Goal: Task Accomplishment & Management: Use online tool/utility

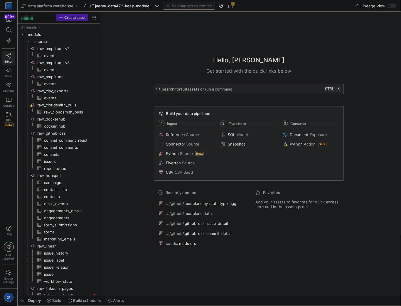
click at [164, 61] on div "Hello, [PERSON_NAME]" at bounding box center [249, 60] width 190 height 10
click at [56, 112] on span "raw_cloudsmith_pulls​​​​​​​​​" at bounding box center [67, 112] width 47 height 7
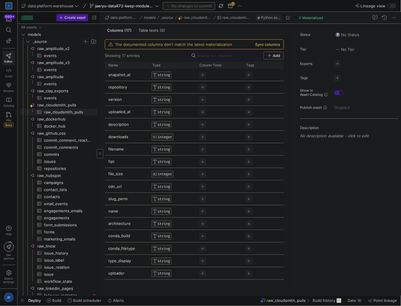
click at [39, 40] on span "_source" at bounding box center [58, 41] width 50 height 7
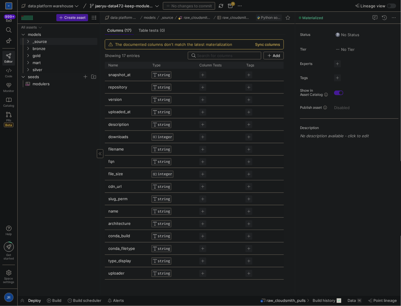
click at [26, 78] on span "seeds" at bounding box center [58, 76] width 77 height 6
click at [106, 7] on span "jaeryu-data472-keep-modulers-updated" at bounding box center [124, 6] width 59 height 5
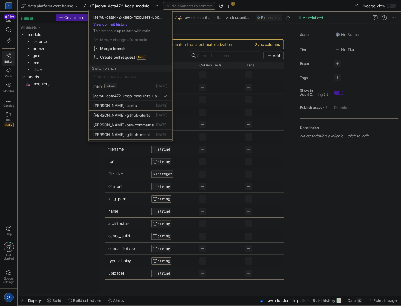
click at [38, 57] on div at bounding box center [200, 153] width 401 height 306
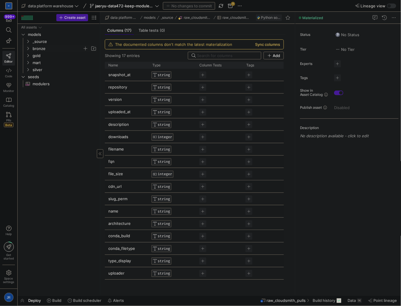
click at [39, 48] on span "bronze" at bounding box center [58, 48] width 50 height 7
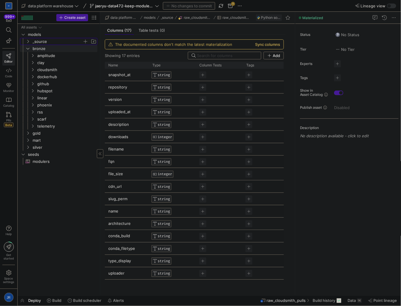
click at [42, 42] on span "_source" at bounding box center [58, 41] width 50 height 7
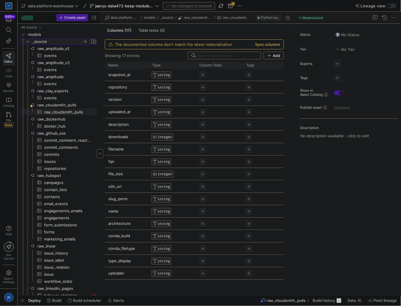
click at [42, 42] on span "_source" at bounding box center [58, 41] width 50 height 7
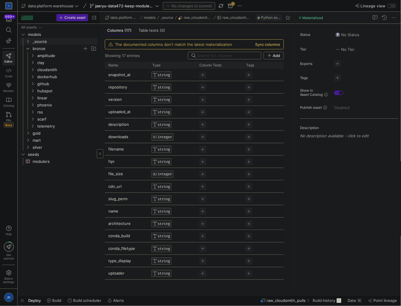
click at [36, 48] on span "bronze" at bounding box center [58, 48] width 50 height 7
click at [43, 44] on span "_source" at bounding box center [58, 41] width 50 height 7
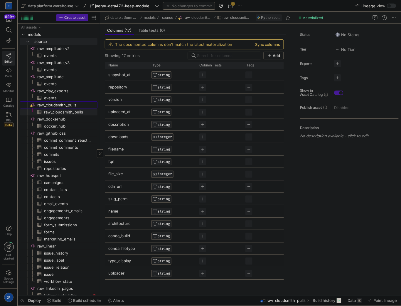
click at [64, 104] on span "raw_cloudsmith_pulls​​​​​​​​" at bounding box center [66, 105] width 59 height 7
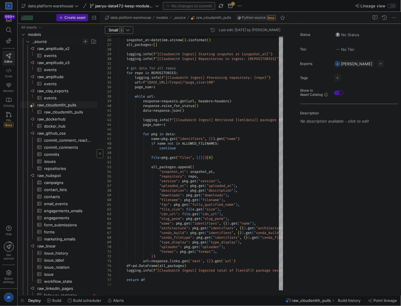
click at [83, 40] on span "Press SPACE to select this row." at bounding box center [86, 41] width 6 height 6
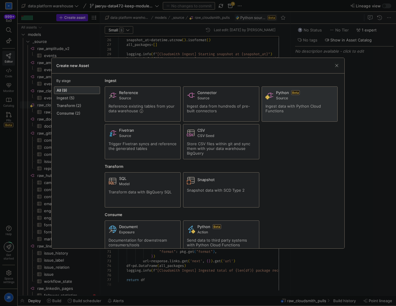
click at [308, 111] on div "Ingest data with Python Cloud Functions" at bounding box center [300, 108] width 68 height 9
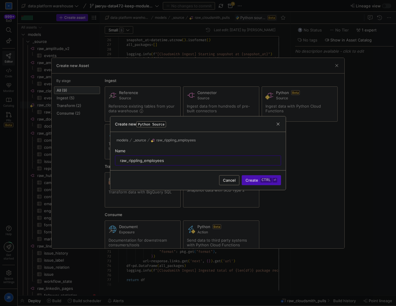
type input "raw_rippling_employees"
click at [260, 178] on span "Create ctrl ⏎" at bounding box center [262, 180] width 32 height 5
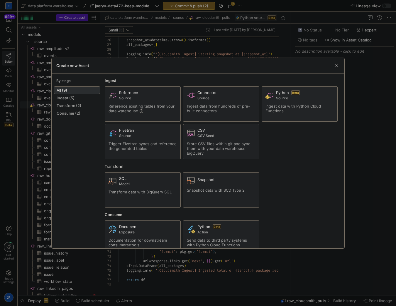
type textarea "import json import logging import pandas as pd import requests from y42.v1.deco…"
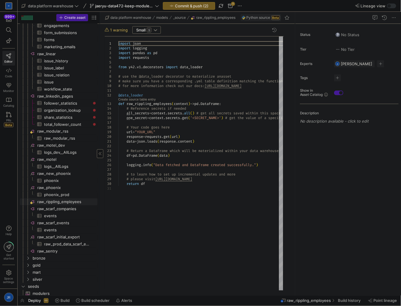
scroll to position [194, 0]
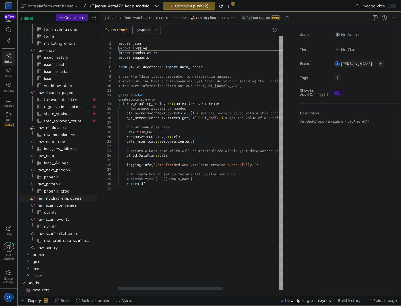
drag, startPoint x: 141, startPoint y: 49, endPoint x: 196, endPoint y: 21, distance: 61.3
click at [142, 49] on div "import json import logging import pandas as pd import requests from y42 . v1 . …" at bounding box center [244, 163] width 253 height 254
click at [201, 6] on span "Commit & push (2)" at bounding box center [191, 6] width 33 height 5
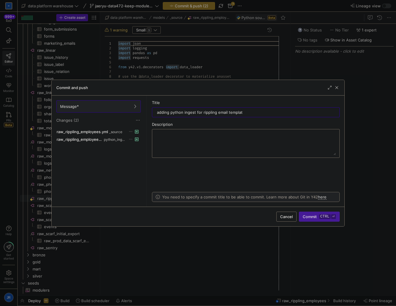
type input "adding python ingest for rippling email template"
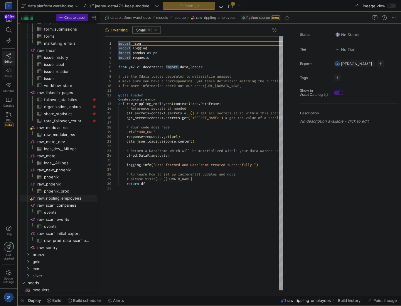
click at [11, 71] on icon at bounding box center [8, 70] width 5 height 5
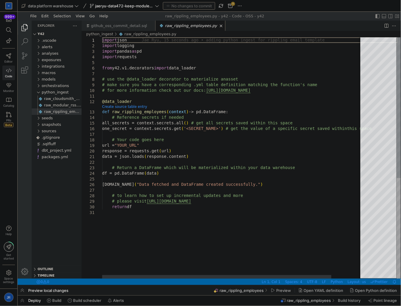
type textarea "@data_loader def raw_rippling_employees(context) -> pd.DataFrame: # Reference s…"
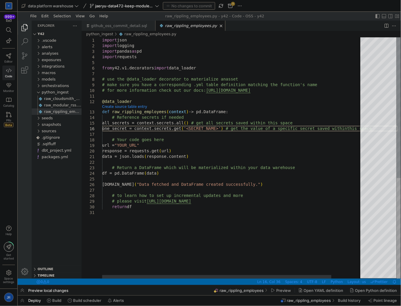
click at [188, 131] on div "import json import logging import pandas as pd import requests from y42.v1.deco…" at bounding box center [250, 243] width 296 height 413
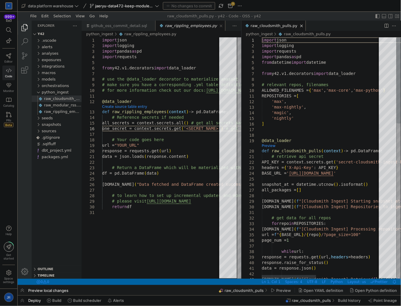
type textarea "import json import logging import requests import pandas as pd from datetime im…"
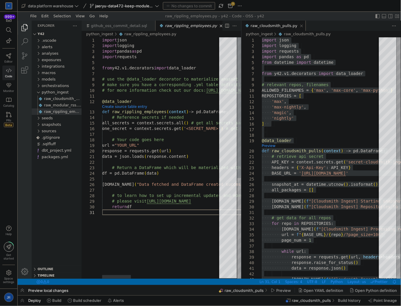
click at [162, 221] on div "import json import logging import pandas as pd import requests from y42.v1.deco…" at bounding box center [347, 243] width 491 height 413
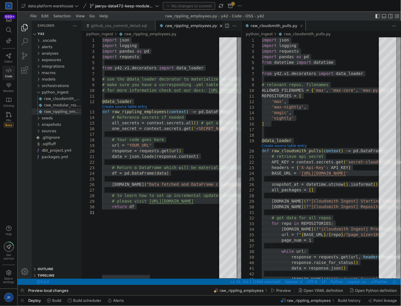
click at [140, 73] on div "import ·‌ json import ·‌ logging import ·‌ pandas ·‌ as ·‌ pd import ·‌ request…" at bounding box center [250, 243] width 296 height 413
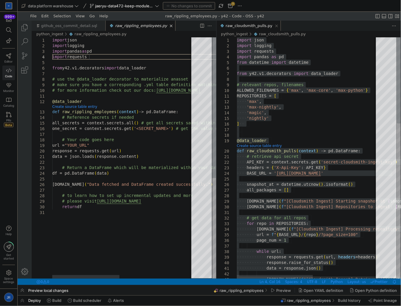
click at [135, 54] on div "import json import logging import pandas as pd import requests from y42.v1.deco…" at bounding box center [200, 243] width 296 height 413
click at [96, 56] on div "import json import logging import pandas as pd import requests from y42.v1.deco…" at bounding box center [200, 243] width 296 height 413
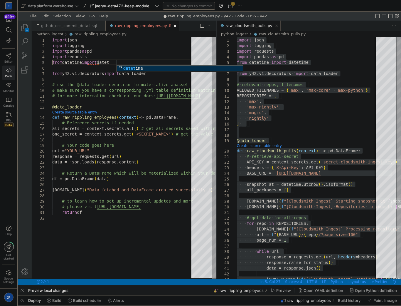
scroll to position [22, 71]
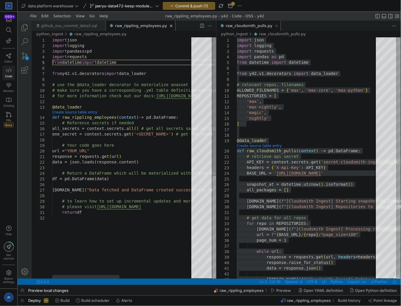
click at [73, 100] on div "import json import logging import pandas as pd import requests from y42.v1.deco…" at bounding box center [200, 246] width 296 height 419
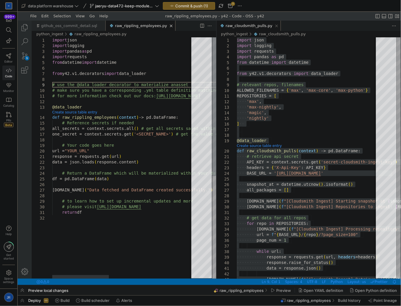
click at [74, 84] on div "import json import logging import pandas as pd import requests from y42.v1.deco…" at bounding box center [227, 246] width 350 height 419
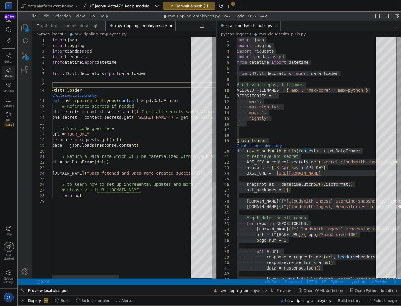
paste textarea "BASE_URL = "[URL][DOMAIN_NAME]" PAGE_SIZE = 200 # adjust as needed"
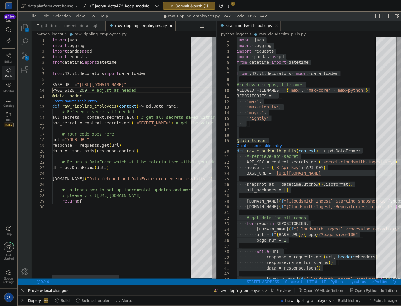
scroll to position [5, 0]
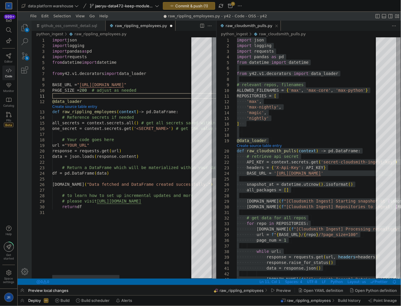
click at [162, 95] on div "import json import logging import pandas as pd import requests from y42.v1.deco…" at bounding box center [200, 243] width 296 height 413
click at [162, 91] on div "import json import logging import pandas as pd import requests from y42.v1.deco…" at bounding box center [200, 243] width 296 height 413
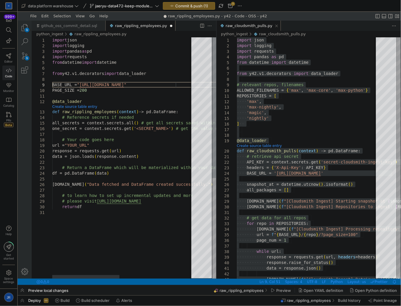
click at [184, 84] on div "import json import logging import pandas as pd import requests from y42.v1.deco…" at bounding box center [200, 243] width 296 height 413
click at [183, 83] on div "import json import logging import pandas as pd import requests from y42.v1.deco…" at bounding box center [200, 243] width 296 height 413
click at [185, 81] on div "import json import logging import pandas as pd import requests from y42.v1.deco…" at bounding box center [200, 243] width 296 height 413
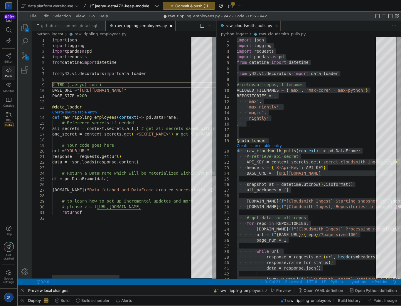
scroll to position [45, 54]
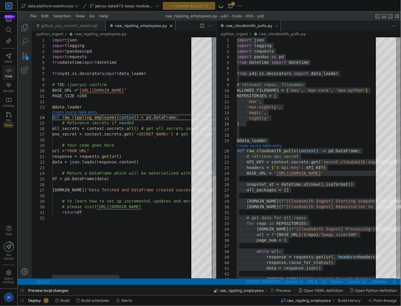
click at [178, 120] on div "import json import logging import pandas as pd import requests from y42.v1.deco…" at bounding box center [200, 246] width 296 height 419
click at [181, 117] on div "import json import logging import pandas as pd import requests from y42.v1.deco…" at bounding box center [200, 246] width 296 height 419
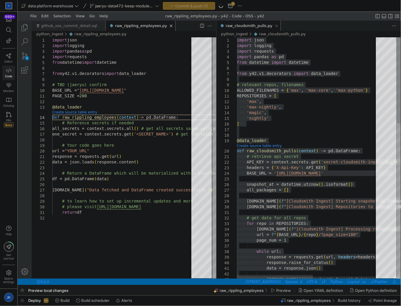
scroll to position [27, 10]
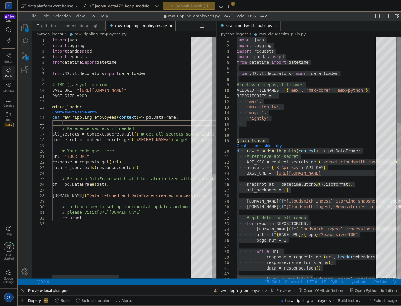
paste textarea """" Snapshot all Rippling workers (active + terminated) into a DataFrame. Mater…"
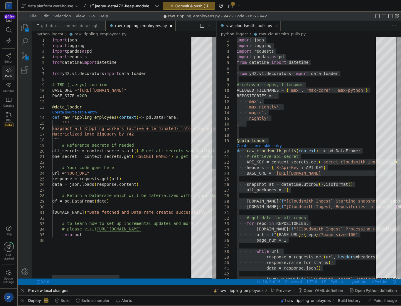
click at [90, 127] on div "import json import logging import pandas as pd import requests from y42.v1.deco…" at bounding box center [200, 257] width 296 height 441
click at [95, 127] on div "import json import logging import pandas as pd import requests from y42.v1.deco…" at bounding box center [200, 257] width 296 height 441
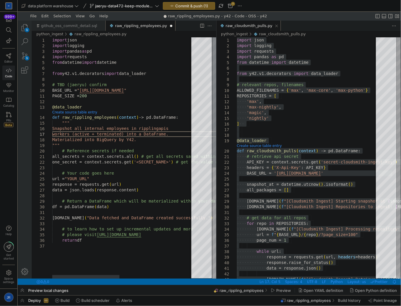
scroll to position [33, 10]
click at [177, 126] on div "import json import logging import pandas as pd import requests from y42.v1.deco…" at bounding box center [200, 260] width 296 height 447
click at [181, 129] on div "import json import logging import pandas as pd import requests from y42.v1.deco…" at bounding box center [200, 260] width 296 height 447
click at [144, 128] on div "import json import logging import pandas as pd import requests from y42.v1.deco…" at bounding box center [200, 260] width 296 height 447
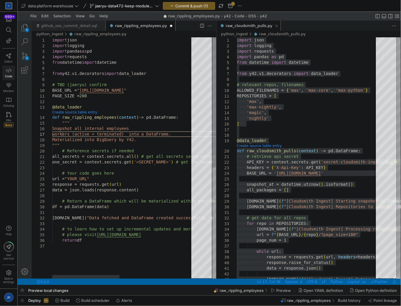
paste textarea "in rippling"
click at [88, 135] on div "import json import logging import pandas as pd import requests from y42.v1.deco…" at bounding box center [200, 260] width 296 height 447
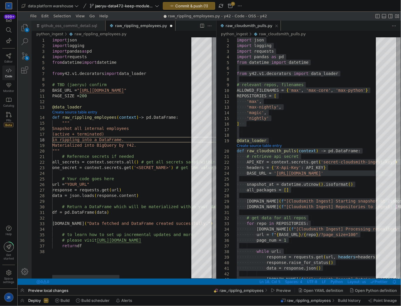
scroll to position [39, 10]
click at [120, 146] on div "import json import logging import pandas as pd import requests from y42.v1.deco…" at bounding box center [200, 263] width 296 height 452
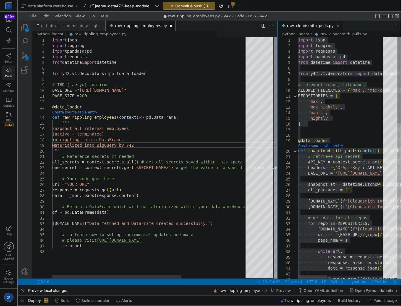
drag, startPoint x: 216, startPoint y: 125, endPoint x: 284, endPoint y: 127, distance: 67.6
click at [278, 127] on div at bounding box center [277, 149] width 1 height 258
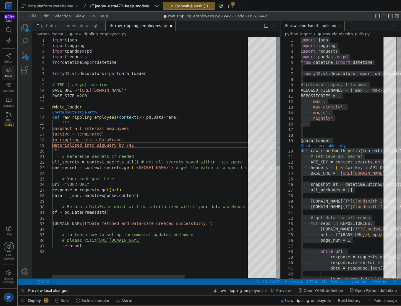
click at [96, 132] on div "import json import logging import pandas as pd import requests from y42.v1.deco…" at bounding box center [200, 263] width 296 height 452
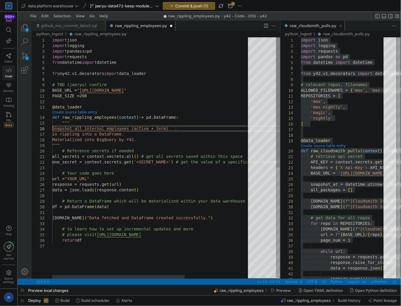
scroll to position [33, 123]
click at [162, 132] on div "import json import logging import pandas as pd import requests from y42.v1.deco…" at bounding box center [200, 260] width 296 height 447
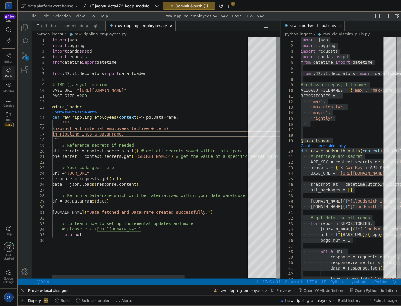
click at [165, 177] on div "import json import logging import pandas as pd import requests from y42.v1.deco…" at bounding box center [200, 257] width 296 height 441
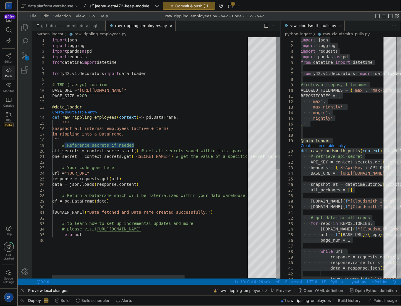
drag, startPoint x: 163, startPoint y: 145, endPoint x: 65, endPoint y: 147, distance: 98.1
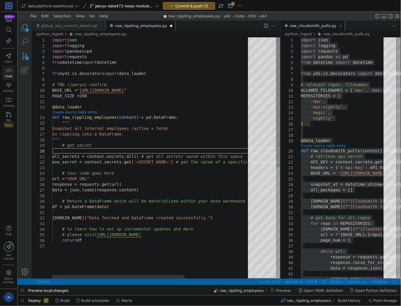
scroll to position [51, 9]
paste textarea "headers = { "Authorization": f"Bearer {API_TOKEN}", "Accept": "application/json…"
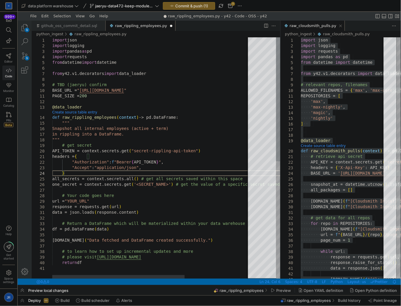
click at [212, 144] on div "import json import logging import pandas as pd import requests from y42.v1.deco…" at bounding box center [200, 271] width 296 height 469
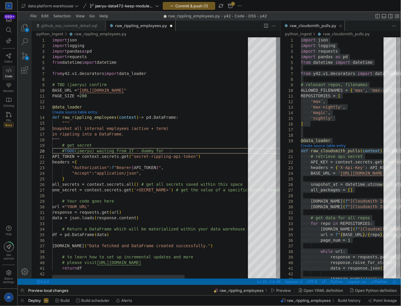
scroll to position [51, 125]
click at [238, 154] on div "import json import logging import pandas as pd import requests from y42.v1.deco…" at bounding box center [200, 274] width 296 height 475
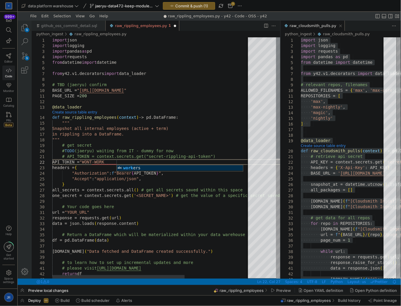
scroll to position [10, 66]
click at [94, 162] on div "import json import logging import pandas as pd import requests from y42.v1.deco…" at bounding box center [200, 277] width 296 height 480
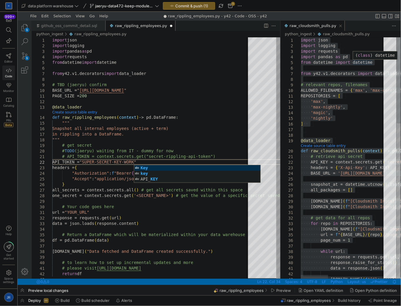
scroll to position [10, 81]
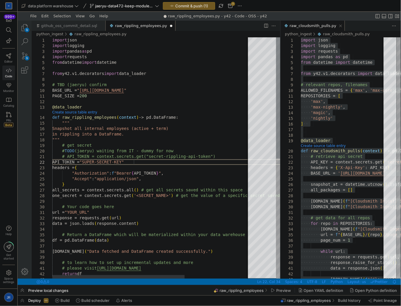
click at [173, 190] on div "import json import logging import pandas as pd import requests from y42.v1.deco…" at bounding box center [200, 277] width 296 height 480
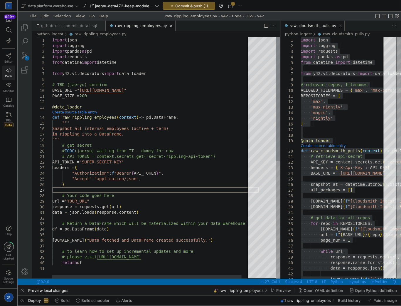
click at [78, 196] on div "import json import logging import pandas as pd import requests from y42.v1.deco…" at bounding box center [155, 271] width 207 height 469
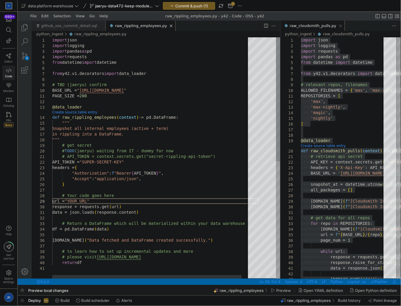
click at [68, 202] on div "import json import logging import pandas as pd import requests from y42.v1.deco…" at bounding box center [155, 271] width 207 height 469
click at [61, 203] on div "import json import logging import pandas as pd import requests from y42.v1.deco…" at bounding box center [155, 271] width 207 height 469
click at [62, 203] on div "import json import logging import pandas as pd import requests from y42.v1.deco…" at bounding box center [155, 271] width 207 height 469
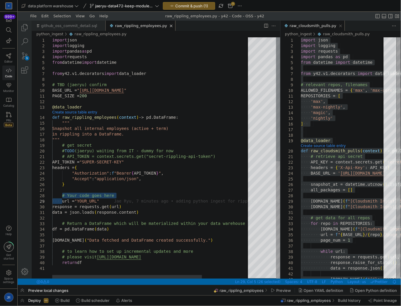
paste textarea "url = "YOUR_URL" response = requests.get(url) data = json.loads(response.conten…"
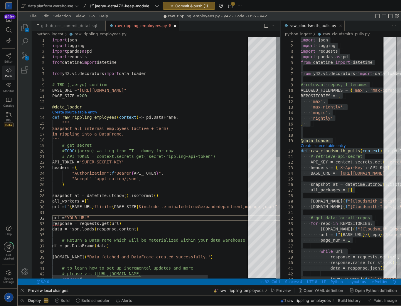
scroll to position [10, 0]
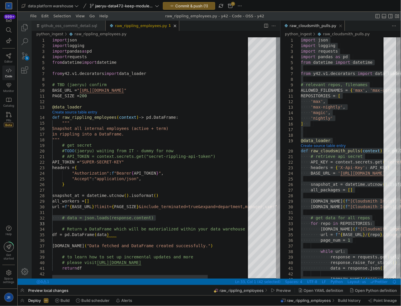
click at [120, 211] on div "import json import logging import pandas as pd import requests from y42.v1.deco…" at bounding box center [177, 274] width 251 height 475
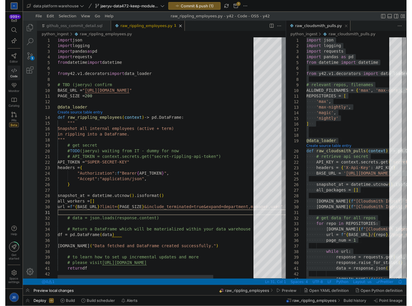
scroll to position [10, 0]
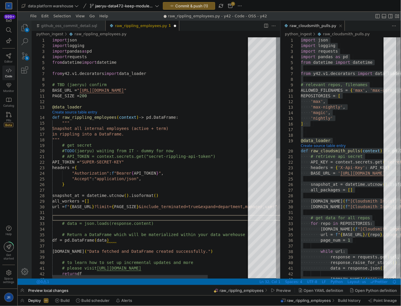
paste textarea "[DOMAIN_NAME](f"[Rippling Ingest] Starting snapshot at {snapshot_at}") # data =…"
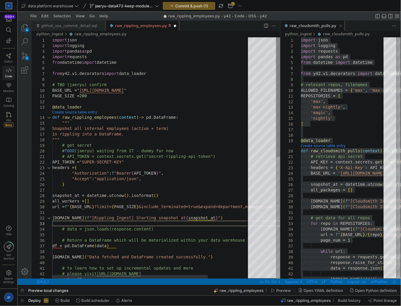
click at [51, 222] on div "raw_rippling_employees.py, preview, Editor Group 1" at bounding box center [41, 223] width 21 height 6
click at [55, 218] on div "import json import logging import pandas as pd import requests from y42.v1.deco…" at bounding box center [177, 280] width 251 height 486
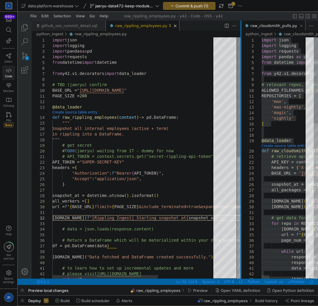
drag, startPoint x: 224, startPoint y: 131, endPoint x: 241, endPoint y: 129, distance: 16.6
click at [241, 129] on div at bounding box center [240, 149] width 1 height 258
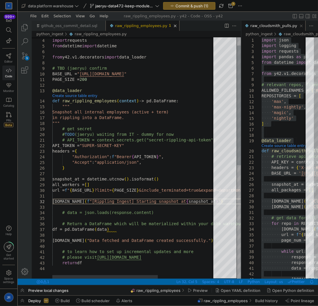
drag, startPoint x: 140, startPoint y: 199, endPoint x: 144, endPoint y: 195, distance: 6.4
click at [140, 199] on div "import pandas as pd import requests from y42.v1.decorators import data_loader B…" at bounding box center [177, 264] width 251 height 486
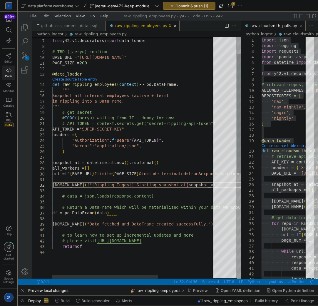
click at [132, 185] on div "from y42.v1.decorators import data_loader BASE_URL = " [URL][DOMAIN_NAME] " @da…" at bounding box center [177, 247] width 251 height 486
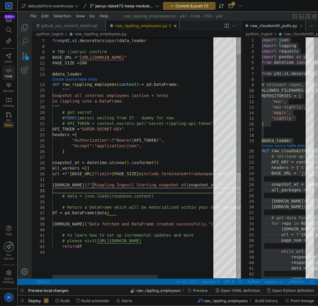
click at [132, 192] on div "from y42.v1.decorators import data_loader BASE_URL = " [URL][DOMAIN_NAME] " @da…" at bounding box center [177, 247] width 251 height 486
click at [72, 183] on div "from y42.v1.decorators import data_loader BASE_URL = " [URL][DOMAIN_NAME] " @da…" at bounding box center [177, 247] width 251 height 486
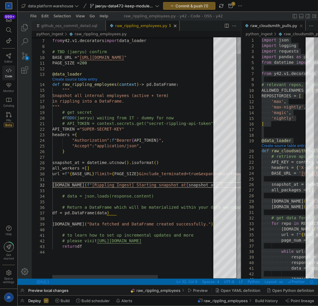
click at [68, 191] on div "from y42.v1.decorators import data_loader BASE_URL = " [URL][DOMAIN_NAME] " @da…" at bounding box center [177, 247] width 251 height 486
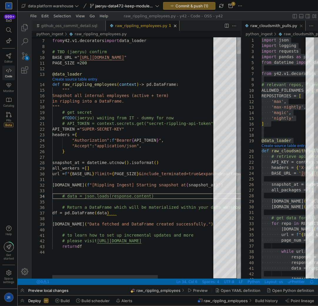
click at [65, 197] on div "from y42.v1.decorators import data_loader BASE_URL = " [URL][DOMAIN_NAME] " @da…" at bounding box center [177, 247] width 251 height 486
paste textarea "or data.get("links", {}).get("next") or None ) df = pd.DataFrame(all_workers) […"
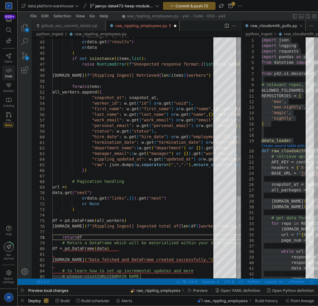
click at [72, 236] on div "or data.get ( "workers" ) or data.get ( "results" ) or data ) if not isinstance…" at bounding box center [255, 163] width 407 height 726
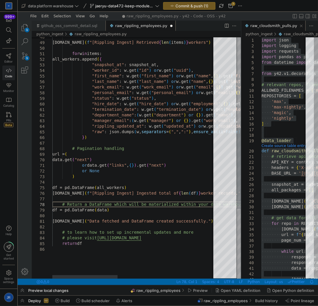
click at [139, 203] on div "[DOMAIN_NAME] ( f "[Rippling Ingest] Retrieved { len ( items ) } workers" ) for…" at bounding box center [255, 127] width 407 height 720
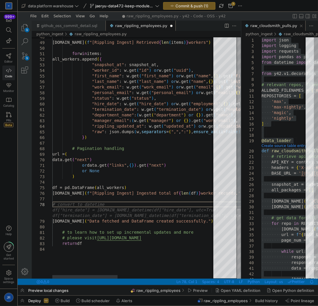
click at [99, 196] on div "[DOMAIN_NAME] ( f "[Rippling Ingest] Retrieved { len ( items ) } workers" ) for…" at bounding box center [255, 127] width 407 height 720
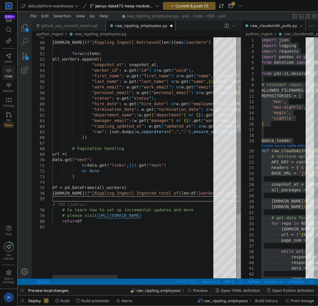
click at [123, 215] on div "[DOMAIN_NAME] ( f "[Rippling Ingest] Retrieved { len ( items ) } workers" ) for…" at bounding box center [255, 116] width 407 height 698
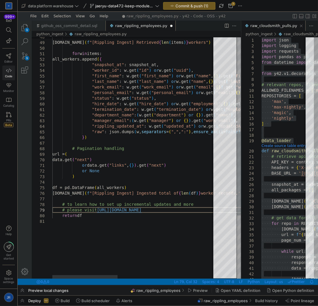
click at [128, 212] on div "[DOMAIN_NAME] ( f "[Rippling Ingest] Retrieved { len ( items ) } workers" ) for…" at bounding box center [255, 113] width 407 height 692
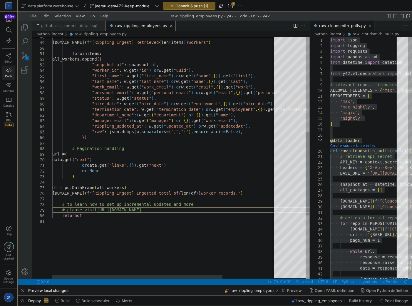
click at [209, 212] on div "[DOMAIN_NAME] ( f "[Rippling Ingest] Retrieved { len ( items ) } workers" ) for…" at bounding box center [198, 113] width 293 height 692
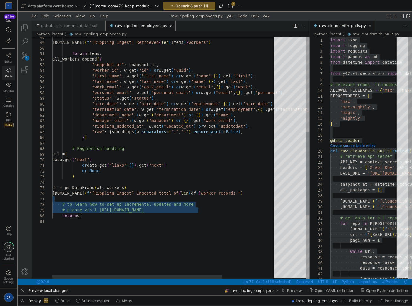
drag, startPoint x: 178, startPoint y: 207, endPoint x: 39, endPoint y: 199, distance: 139.2
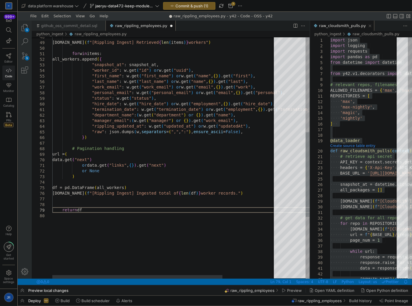
scroll to position [45, 2]
click at [90, 147] on div "[DOMAIN_NAME] ( f "[Rippling Ingest] Retrieved { len ( items ) } workers" ) for…" at bounding box center [198, 107] width 293 height 681
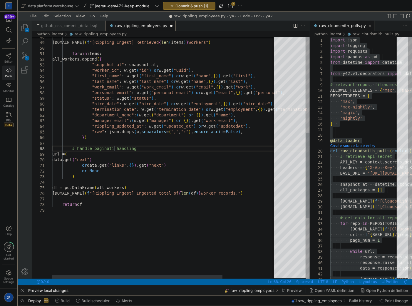
scroll to position [44, 66]
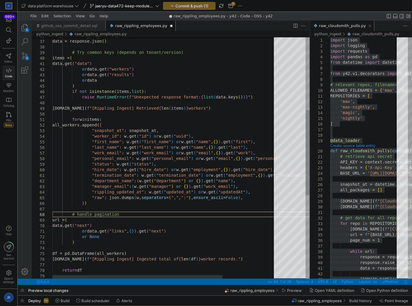
click at [135, 158] on div "[DOMAIN_NAME] ( f "[Rippling Ingest] Retrieved { len ( items ) } workers" ) ) i…" at bounding box center [198, 173] width 293 height 681
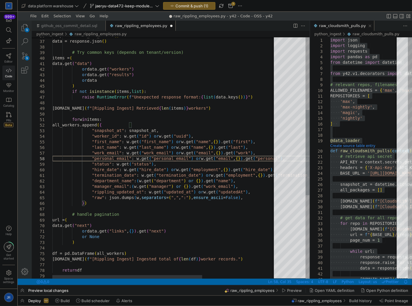
click at [135, 158] on div "[DOMAIN_NAME] ( f "[Rippling Ingest] Retrieved { len ( items ) } workers" ) ) i…" at bounding box center [218, 173] width 333 height 681
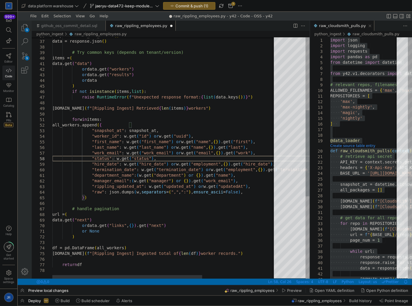
click at [115, 159] on div "[DOMAIN_NAME] ( f "[Rippling Ingest] Retrieved { len ( items ) } workers" ) ) i…" at bounding box center [218, 170] width 333 height 675
click at [128, 135] on div "[DOMAIN_NAME] ( f "[Rippling Ingest] Retrieved { len ( items ) } workers" ) ) i…" at bounding box center [218, 170] width 333 height 675
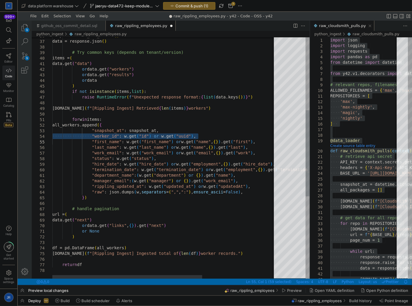
click at [98, 137] on div "[DOMAIN_NAME] ( f "[Rippling Ingest] Retrieved { len ( items ) } workers" ) ) i…" at bounding box center [218, 170] width 333 height 675
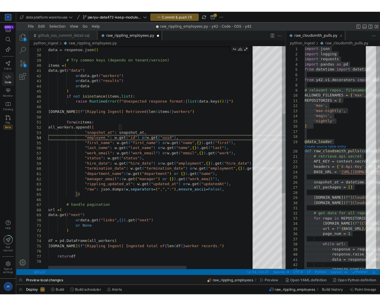
scroll to position [22, 69]
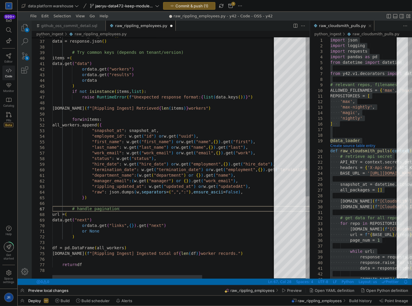
click at [209, 210] on div "[DOMAIN_NAME] ( f "[Rippling Ingest] Retrieved { len ( items ) } workers" ) ) i…" at bounding box center [218, 170] width 333 height 675
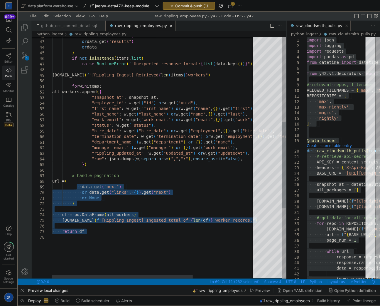
drag, startPoint x: 92, startPoint y: 251, endPoint x: 80, endPoint y: 181, distance: 71.1
click at [77, 185] on div "[DOMAIN_NAME] ( f "[Rippling Ingest] Retrieved { len ( items ) } workers" ) ) i…" at bounding box center [198, 136] width 293 height 675
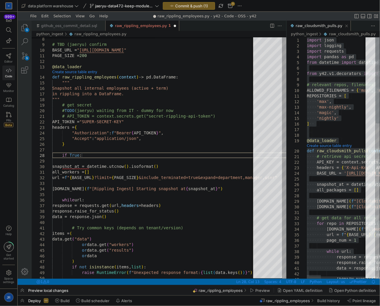
scroll to position [45, 19]
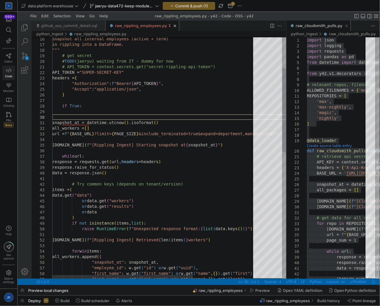
click at [77, 116] on div "# Try common keys (depends on tenant/version) items = ( data.get ( "data" ) res…" at bounding box center [198, 293] width 293 height 692
click at [82, 110] on div "# Try common keys (depends on tenant/version) items = ( data.get ( "data" ) res…" at bounding box center [198, 293] width 293 height 692
paste textarea "return pd.DataFrame(dummy) snapshot_at = datetime.utcnow().isoformat() all_work…"
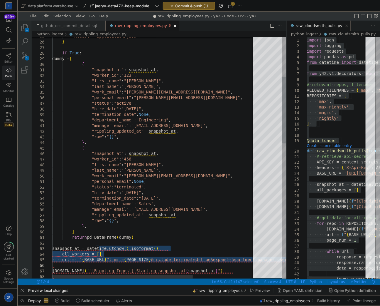
drag, startPoint x: 98, startPoint y: 249, endPoint x: 95, endPoint y: 263, distance: 14.9
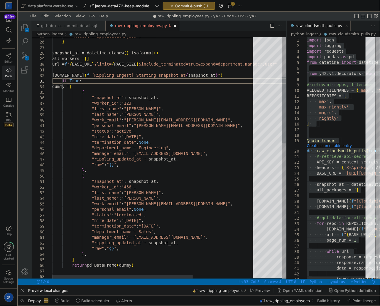
scroll to position [22, 10]
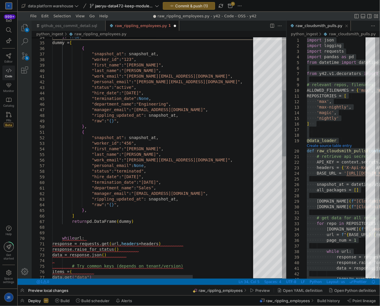
click at [95, 235] on div "return pd.DataFrame ( dummy ) ] } , "raw" : " {} " , "rippling_updated_at" : sn…" at bounding box center [198, 283] width 293 height 876
click at [101, 228] on div "return pd.DataFrame ( dummy ) ] } , "raw" : " {} " , "rippling_updated_at" : sn…" at bounding box center [198, 283] width 293 height 876
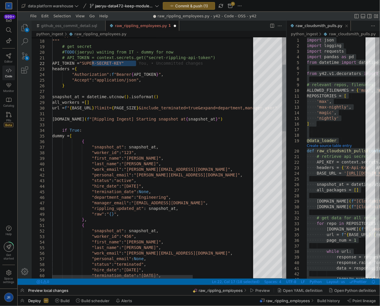
drag, startPoint x: 147, startPoint y: 62, endPoint x: 92, endPoint y: 65, distance: 55.6
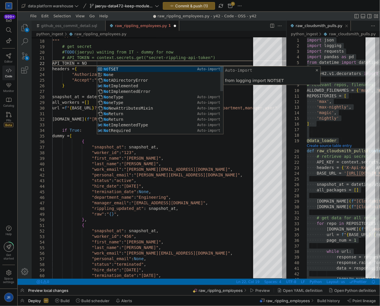
scroll to position [11, 49]
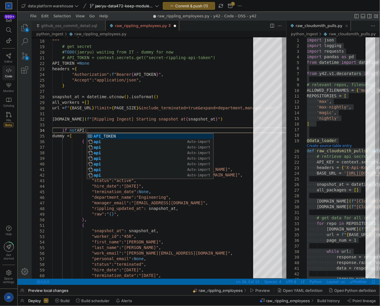
scroll to position [16, 36]
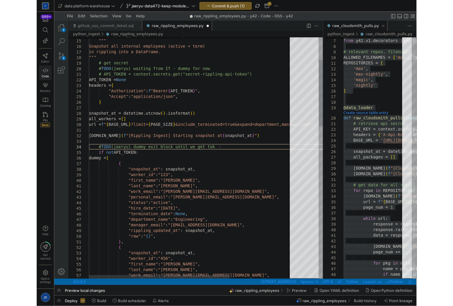
scroll to position [22, 135]
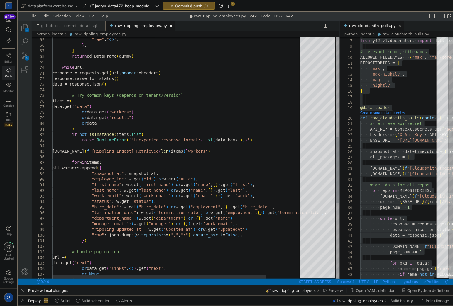
click at [270, 199] on div "data = response.json ( ) # Try common keys (depends on tenant/version) items = …" at bounding box center [198, 113] width 293 height 876
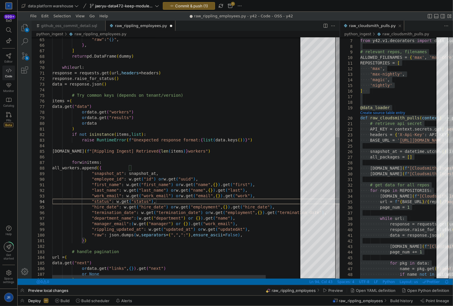
click at [273, 191] on div "data = response.json ( ) # Try common keys (depends on tenant/version) items = …" at bounding box center [198, 113] width 293 height 876
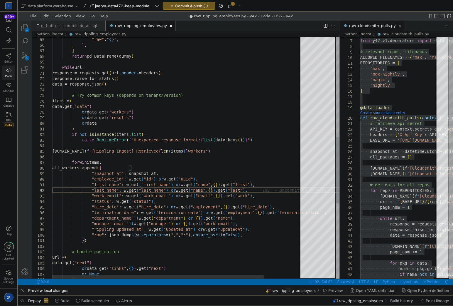
click at [270, 192] on div "data = response.json ( ) # Try common keys (depends on tenant/version) items = …" at bounding box center [200, 113] width 296 height 876
click at [269, 193] on div "data = response.json ( ) # Try common keys (depends on tenant/version) items = …" at bounding box center [200, 113] width 296 height 876
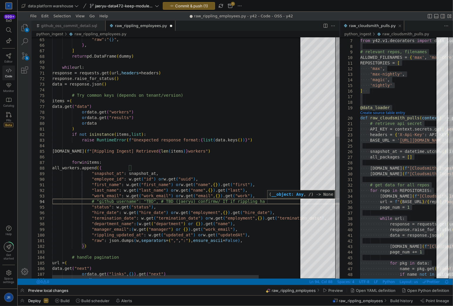
scroll to position [17, 224]
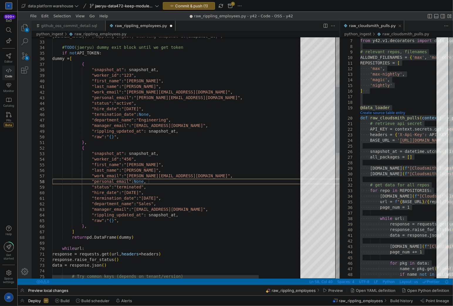
click at [170, 181] on div "data = response.json ( ) # Try common keys (depends on tenant/version) response…" at bounding box center [203, 297] width 303 height 882
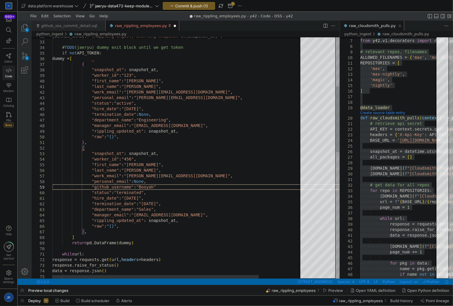
scroll to position [45, 108]
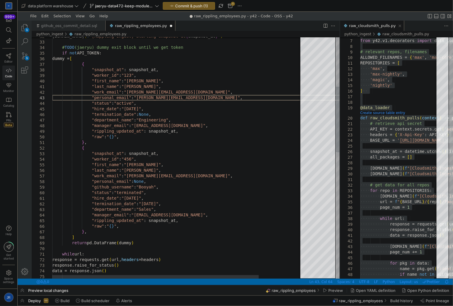
click at [215, 95] on div "data = response.json ( ) response = requests.get ( url, headers =headers ) resp…" at bounding box center [203, 300] width 303 height 888
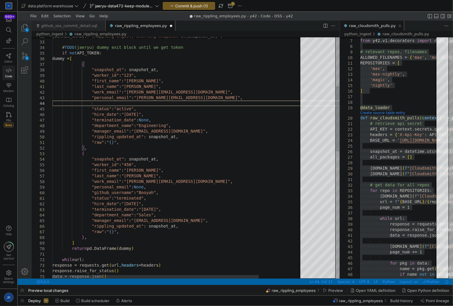
paste textarea ""github_username": "Booyah","
click at [216, 95] on div "data = response.json ( ) response = requests.get ( url, headers =headers ) resp…" at bounding box center [203, 302] width 303 height 893
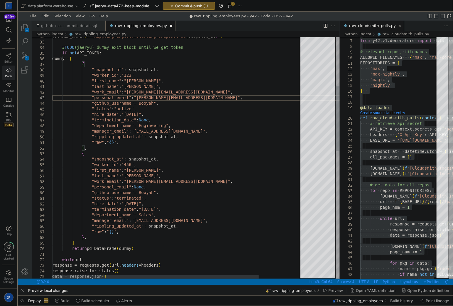
click at [216, 95] on div "data = response.json ( ) response = requests.get ( url, headers =headers ) resp…" at bounding box center [203, 302] width 303 height 893
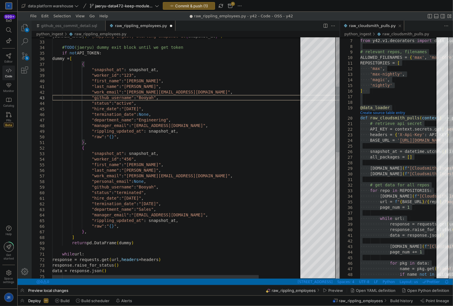
click at [147, 99] on div "data = response.json ( ) response = requests.get ( url, headers =headers ) resp…" at bounding box center [203, 300] width 303 height 888
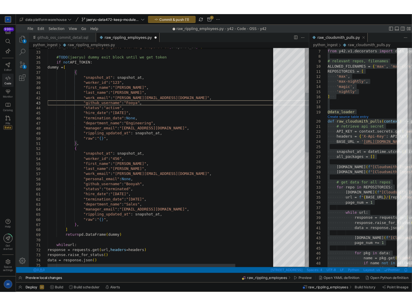
scroll to position [16, 103]
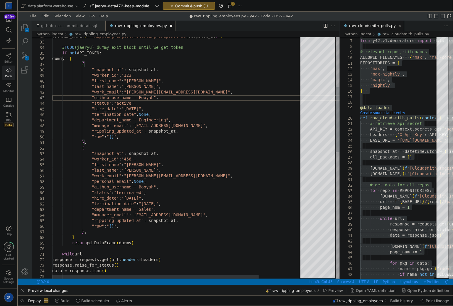
click at [163, 180] on div "data = response.json ( ) response = requests.get ( url, headers =headers ) resp…" at bounding box center [203, 300] width 303 height 888
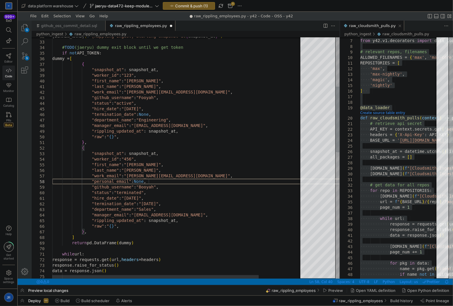
click at [163, 180] on div "data = response.json ( ) response = requests.get ( url, headers =headers ) resp…" at bounding box center [203, 300] width 303 height 888
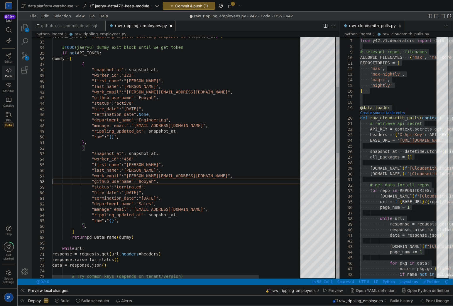
click at [185, 183] on div "data = response.json ( ) response = requests.get ( url, headers =headers ) resp…" at bounding box center [203, 297] width 303 height 882
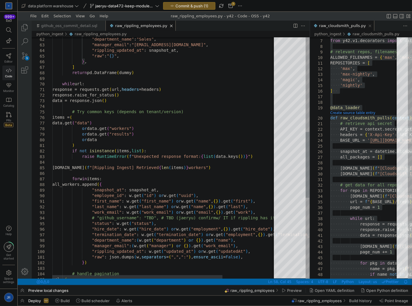
type textarea "response = requests.get(url, headers=headers) response.raise_for_status() data …"
click at [229, 127] on div "# handle pagination url = ( "rippling_updated_at" : w.get ( "updated_at" ) or w…" at bounding box center [198, 132] width 293 height 882
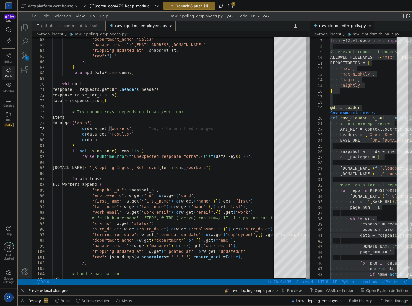
click at [206, 5] on span "Commit & push (1)" at bounding box center [191, 6] width 33 height 5
click at [132, 112] on div "# handle pagination url = ( "rippling_updated_at" : w.get ( "updated_at" ) or w…" at bounding box center [198, 132] width 293 height 882
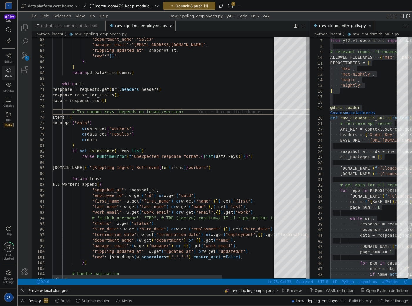
click at [169, 109] on div "# handle pagination url = ( "rippling_updated_at" : w.get ( "updated_at" ) or w…" at bounding box center [198, 132] width 293 height 882
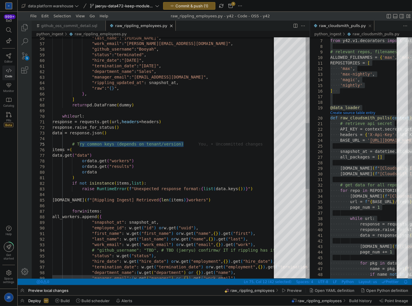
drag, startPoint x: 192, startPoint y: 143, endPoint x: 78, endPoint y: 145, distance: 114.5
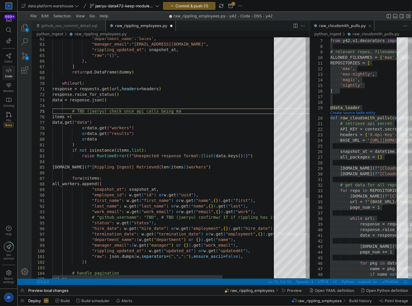
scroll to position [22, 133]
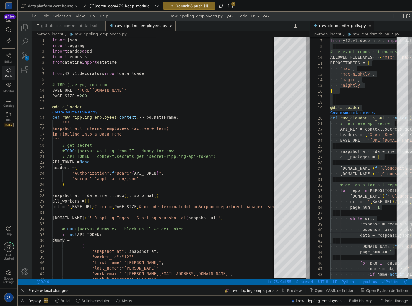
type textarea "response = requests.get(url, headers=headers) response.raise_for_status() data …"
click at [188, 5] on span "Commit & push (1)" at bounding box center [191, 6] width 33 height 5
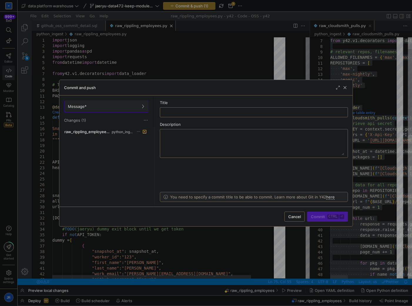
scroll to position [0, 0]
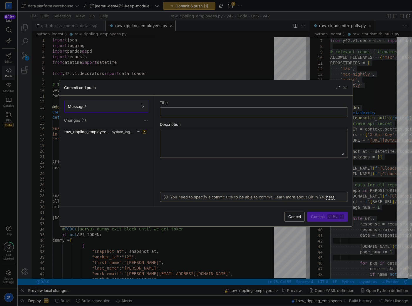
click at [184, 110] on input "text" at bounding box center [254, 112] width 178 height 5
type input "p"
type input "d"
type input "template ingest code in"
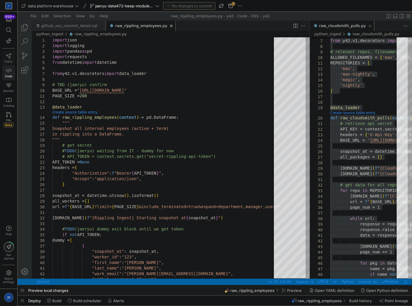
click at [9, 57] on icon at bounding box center [8, 55] width 5 height 5
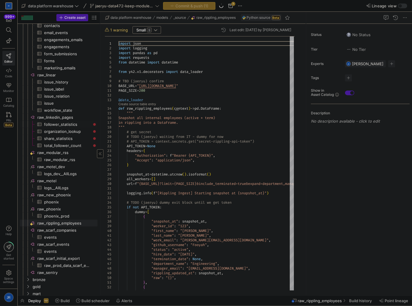
scroll to position [194, 0]
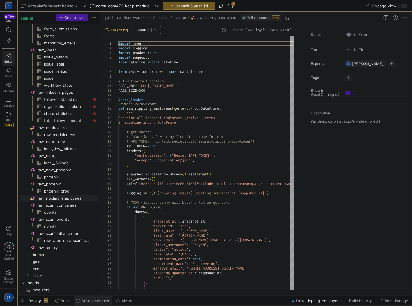
click at [78, 301] on icon at bounding box center [78, 300] width 4 height 4
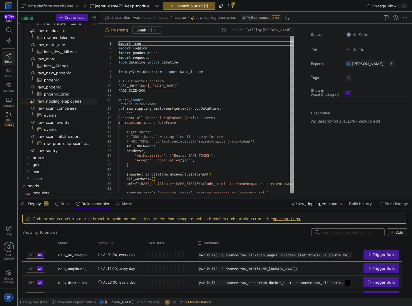
click at [347, 280] on span "Press SPACE to select this row." at bounding box center [347, 283] width 6 height 6
click at [388, 232] on span "button" at bounding box center [397, 231] width 20 height 7
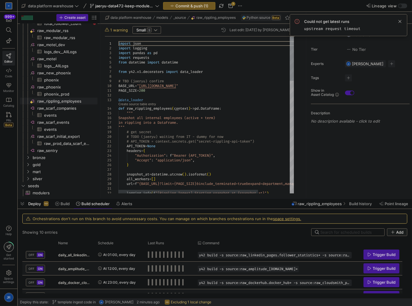
type textarea "PAGE_SIZE = 200 @data_loader def raw_rippling_employees(context) -> pd.DataFram…"
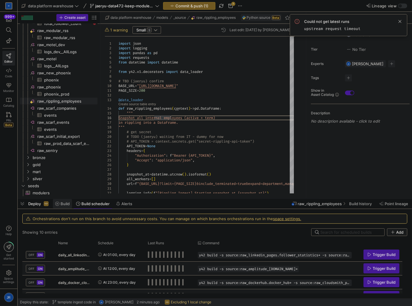
click at [55, 203] on icon at bounding box center [57, 203] width 4 height 4
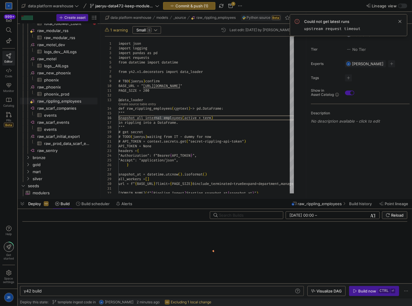
scroll to position [0, 18]
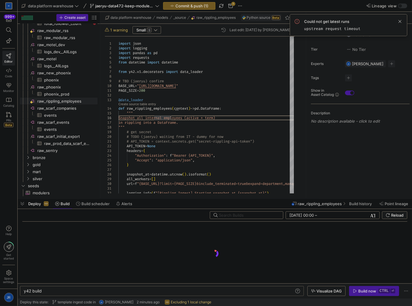
click at [83, 291] on div "y42 build" at bounding box center [159, 290] width 270 height 5
click at [204, 9] on span "button" at bounding box center [189, 5] width 52 height 7
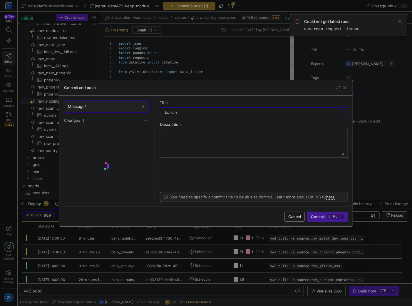
type input "building"
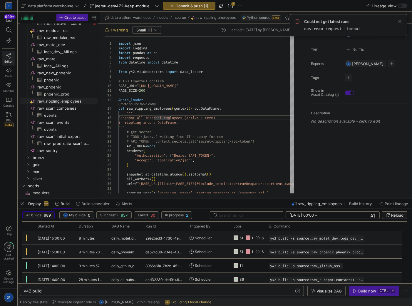
click at [252, 239] on div "1" at bounding box center [252, 238] width 2 height 14
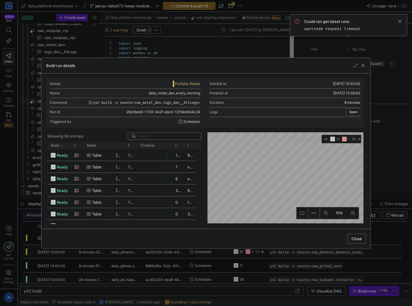
click at [342, 137] on icon "button" at bounding box center [344, 139] width 5 height 5
click at [345, 140] on icon "button" at bounding box center [344, 139] width 5 height 5
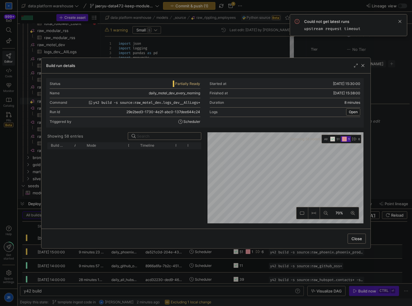
scroll to position [0, 0]
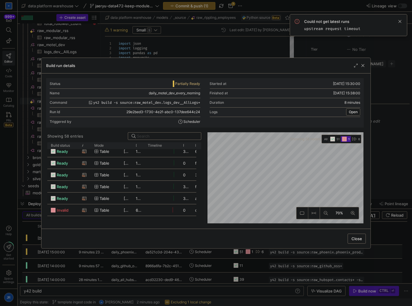
drag, startPoint x: 69, startPoint y: 145, endPoint x: 95, endPoint y: 153, distance: 27.3
click at [77, 152] on div "Build status Asset Mode 1" at bounding box center [124, 183] width 154 height 82
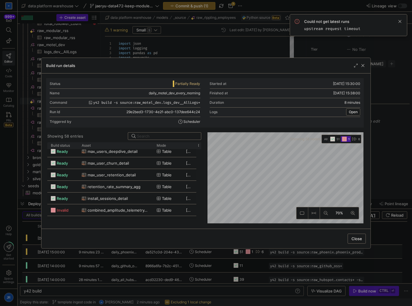
drag, startPoint x: 90, startPoint y: 144, endPoint x: 149, endPoint y: 150, distance: 58.7
click at [149, 150] on div "Build status Asset Mode 1" at bounding box center [124, 183] width 154 height 82
click at [366, 65] on div "Build run details" at bounding box center [205, 66] width 329 height 16
click at [362, 67] on span "button" at bounding box center [363, 66] width 6 height 6
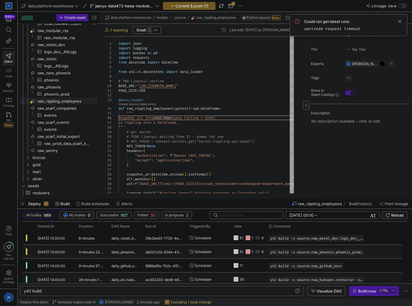
click at [380, 65] on span "button" at bounding box center [382, 63] width 5 height 5
click at [401, 19] on div "Could not get latest runs upstream request timeout" at bounding box center [348, 25] width 117 height 22
click at [401, 21] on span at bounding box center [399, 21] width 7 height 7
click at [119, 293] on div "y42 build" at bounding box center [159, 290] width 270 height 5
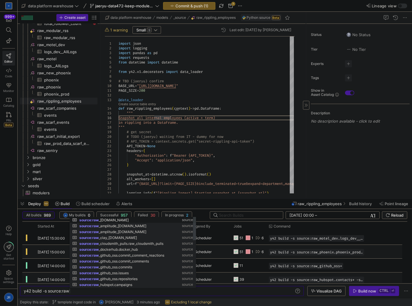
scroll to position [0, 45]
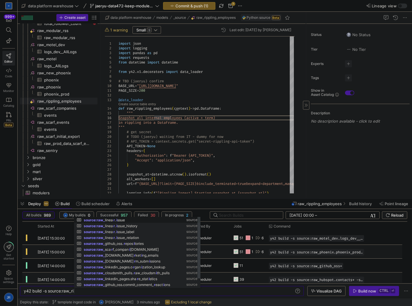
type textarea "y42 build -s source:raw_rip"
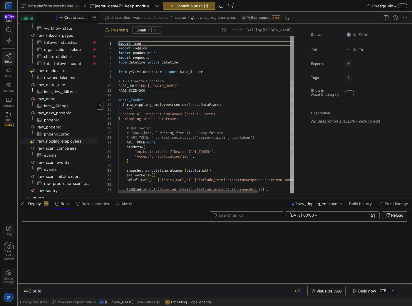
scroll to position [277, 0]
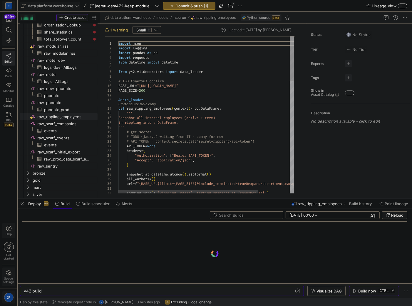
type textarea "PAGE_SIZE = 200 @data_loader def raw_rippling_employees(context) -> pd.DataFram…"
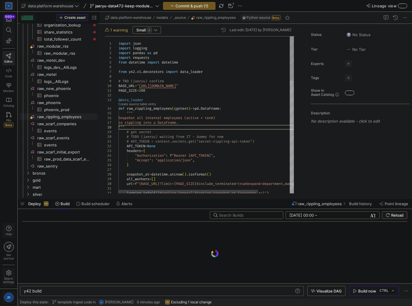
scroll to position [0, 0]
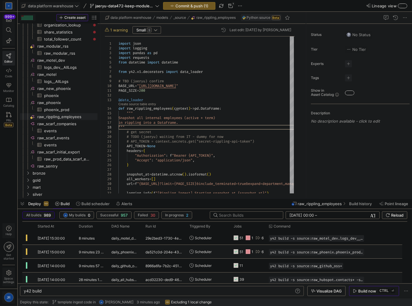
click at [117, 30] on span "1 warning" at bounding box center [119, 30] width 18 height 5
click at [157, 32] on div at bounding box center [155, 30] width 3 height 5
click at [157, 31] on div at bounding box center [206, 153] width 412 height 306
click at [142, 105] on link "Create source table entry" at bounding box center [137, 103] width 38 height 3
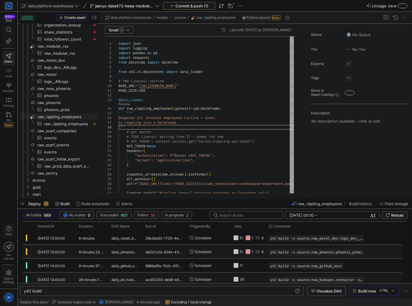
click at [189, 6] on span "Commit & push (1)" at bounding box center [191, 6] width 33 height 5
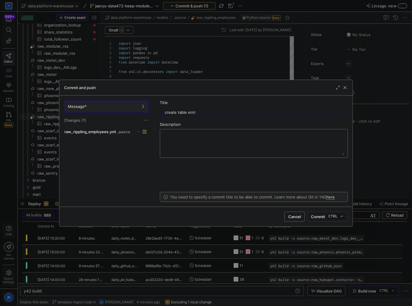
type input "create table entry"
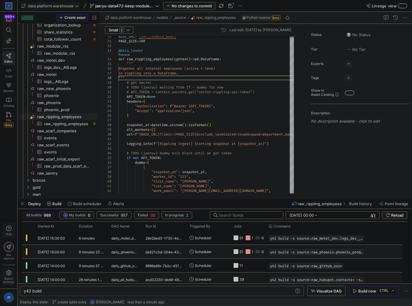
click at [73, 292] on div "y42 build" at bounding box center [159, 290] width 270 height 5
type textarea "y42 build -s source:raw_rippling_employees.raw_rippling_employees+"
click at [361, 291] on div "Build now" at bounding box center [367, 290] width 18 height 5
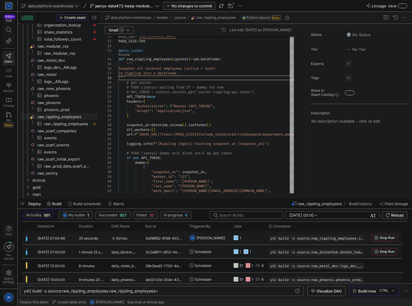
click at [221, 238] on y42-orchestration-triggered-by "JR Jae Ryu" at bounding box center [207, 237] width 36 height 13
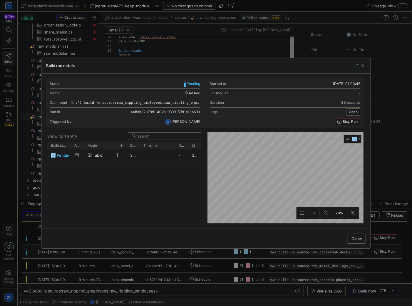
click at [363, 66] on span "button" at bounding box center [363, 66] width 6 height 6
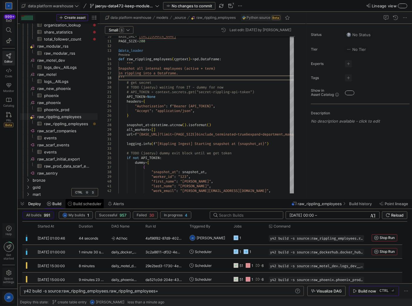
click at [92, 206] on span "Build scheduler" at bounding box center [87, 203] width 28 height 5
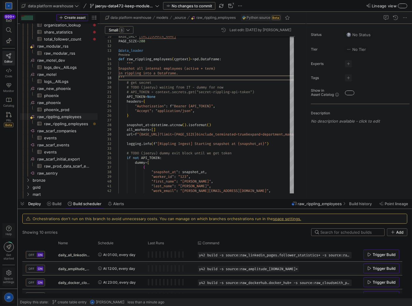
click at [394, 234] on icon "button" at bounding box center [393, 232] width 4 height 4
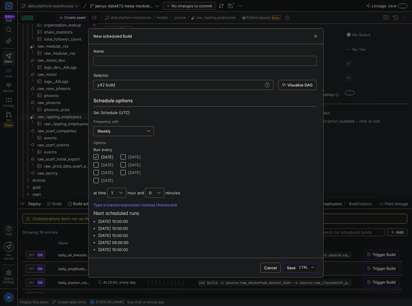
click at [173, 66] on div at bounding box center [204, 61] width 223 height 10
click at [173, 60] on input "text" at bounding box center [204, 60] width 213 height 5
type input "d"
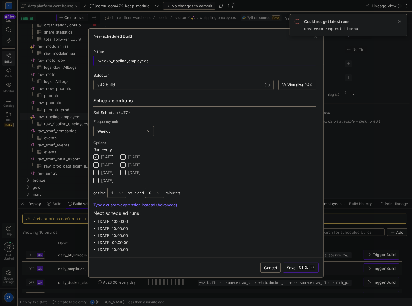
type input "weekly_rippling_employees"
click at [159, 83] on div "y42 build" at bounding box center [180, 85] width 166 height 5
click at [159, 88] on div "y42 build y42 build" at bounding box center [183, 85] width 180 height 10
click at [162, 86] on div "y42 build" at bounding box center [180, 85] width 166 height 5
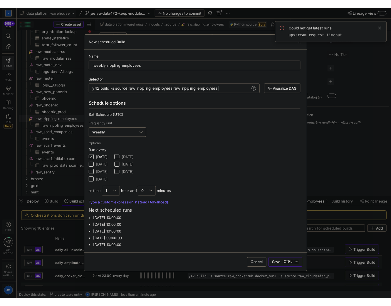
scroll to position [0, 135]
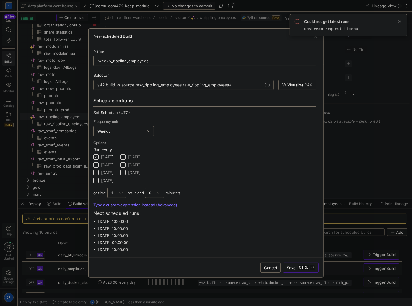
type textarea "y42 build -s source:raw_rippling_employees.raw_rippling_employees+"
click at [294, 268] on span "Save ctrl ⏎" at bounding box center [301, 267] width 28 height 5
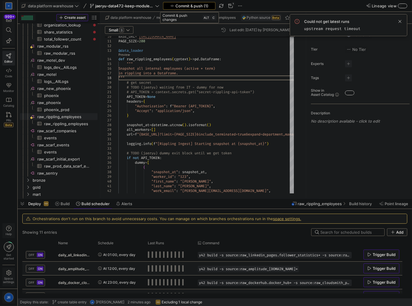
click at [192, 6] on span "Commit & push (1)" at bounding box center [191, 6] width 33 height 5
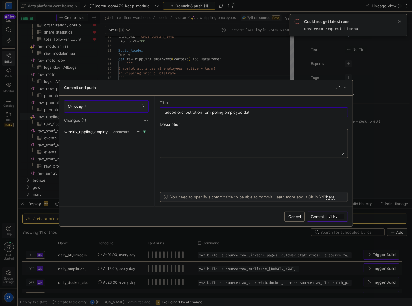
type input "added orchestration for rippling employee data"
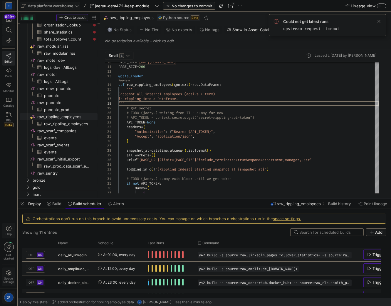
click at [172, 254] on span "Press SPACE to select this row." at bounding box center [171, 254] width 1 height 6
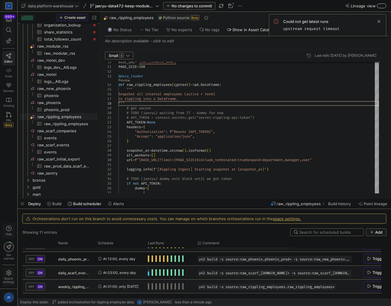
click at [373, 285] on span "Trigger Build" at bounding box center [383, 286] width 23 height 5
click at [379, 21] on span at bounding box center [378, 21] width 7 height 7
click at [188, 287] on y42-orchestration-run-status-cell-renderer "Press SPACE to select this row." at bounding box center [169, 286] width 42 height 13
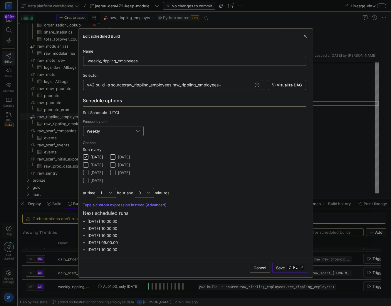
click at [282, 266] on span "Save ctrl ⏎" at bounding box center [290, 267] width 28 height 5
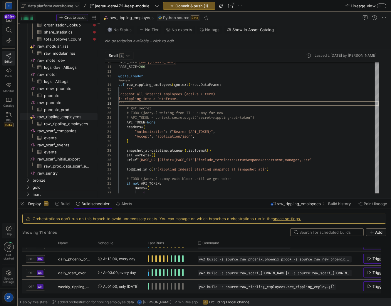
click at [198, 283] on div "y42 build -s source:raw_rippling_employees.raw_rippling_employees+" at bounding box center [267, 286] width 138 height 6
click at [146, 287] on div "Press SPACE to select this row." at bounding box center [169, 286] width 50 height 14
click at [148, 286] on span "Press SPACE to select this row." at bounding box center [148, 286] width 1 height 6
click at [69, 204] on button "Build" at bounding box center [63, 204] width 20 height 10
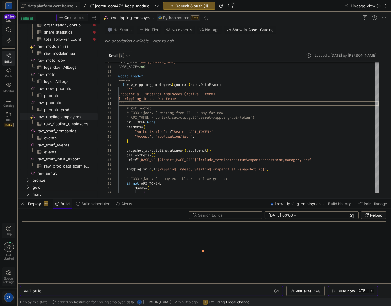
scroll to position [0, 18]
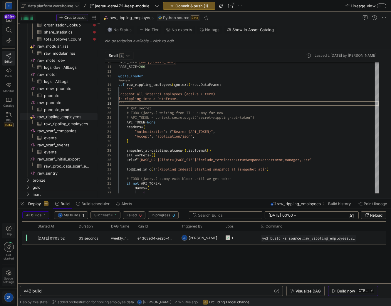
click at [204, 237] on y42-orchestration-triggered-by "JR Jae Ryu" at bounding box center [200, 237] width 36 height 13
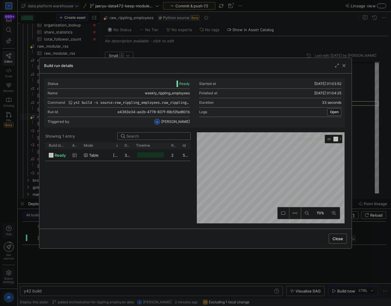
click at [209, 5] on div at bounding box center [195, 153] width 391 height 306
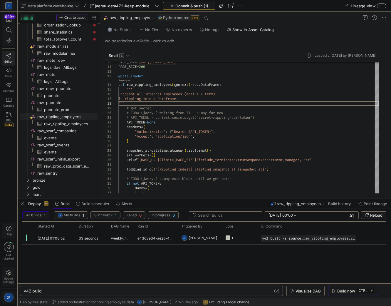
click at [207, 5] on span "Commit & push (1)" at bounding box center [191, 6] width 33 height 5
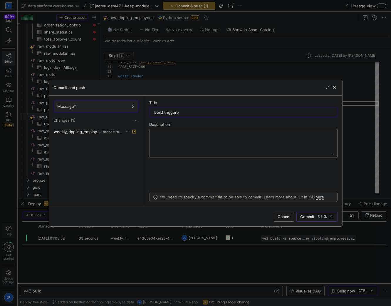
type input "build triggered"
